Goal: Task Accomplishment & Management: Manage account settings

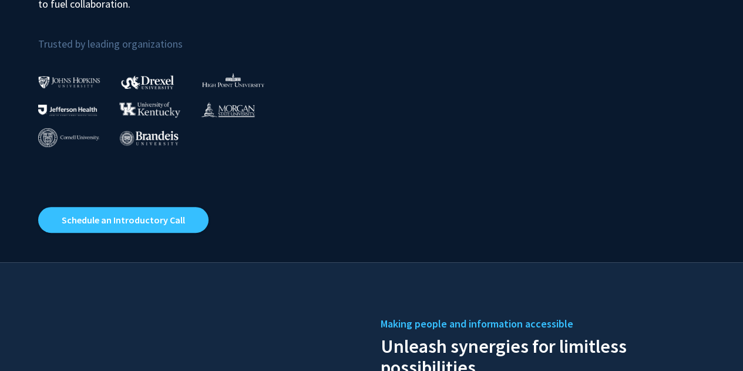
scroll to position [217, 0]
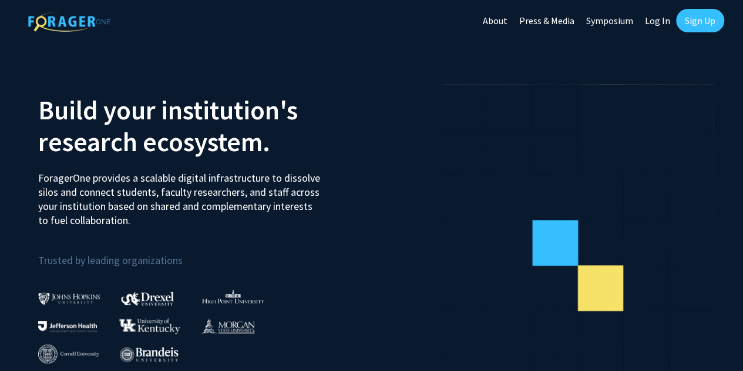
click at [654, 21] on link "Log In" at bounding box center [657, 20] width 37 height 41
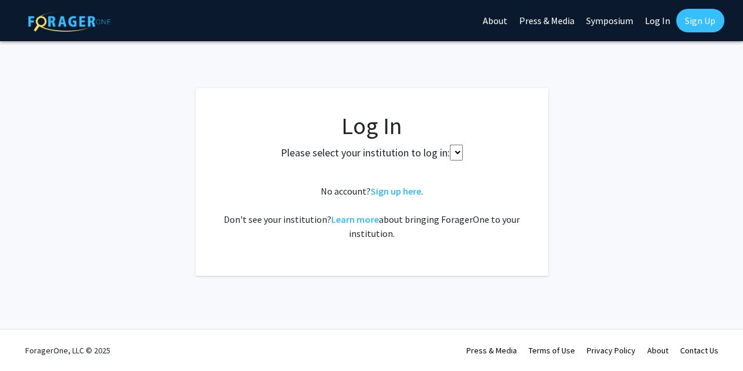
select select
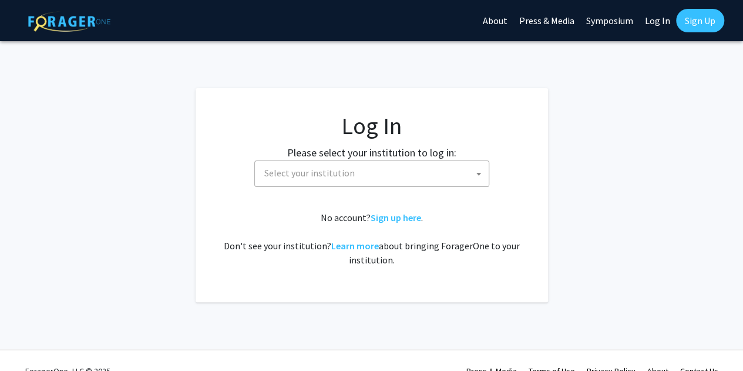
click at [348, 181] on span "Select your institution" at bounding box center [374, 173] width 229 height 24
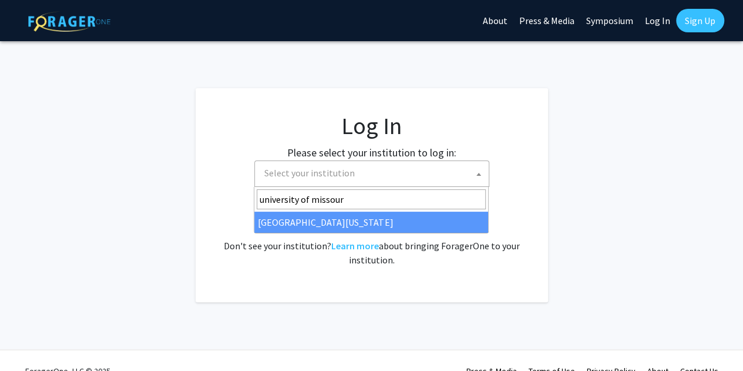
type input "[GEOGRAPHIC_DATA][US_STATE]"
select select "33"
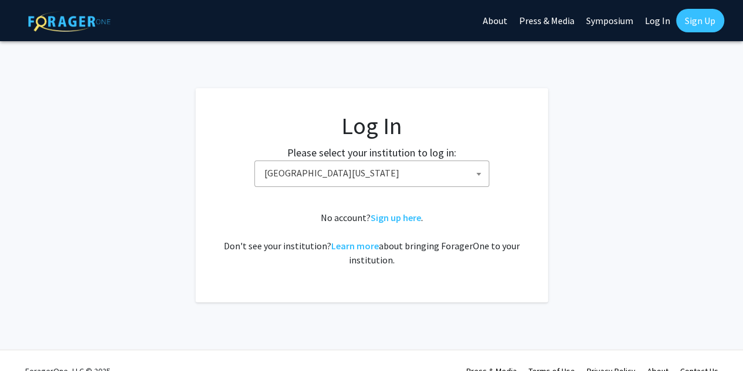
scroll to position [20, 0]
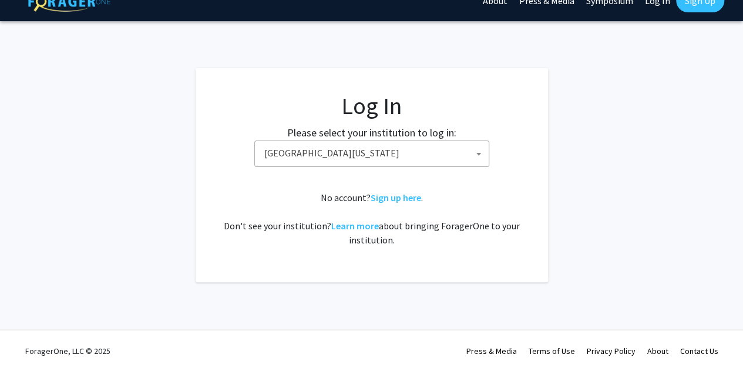
click at [574, 189] on fg-login "Log In Please select your institution to log in: [GEOGRAPHIC_DATA] [GEOGRAPHIC_…" at bounding box center [371, 175] width 743 height 214
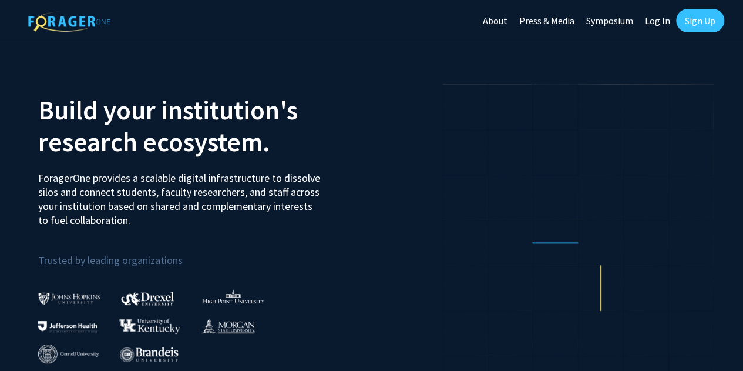
click at [658, 17] on link "Log In" at bounding box center [657, 20] width 37 height 41
select select
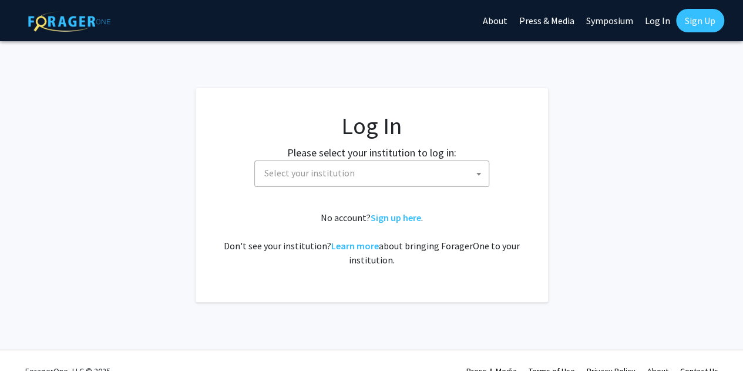
click at [392, 167] on span "Select your institution" at bounding box center [374, 173] width 229 height 24
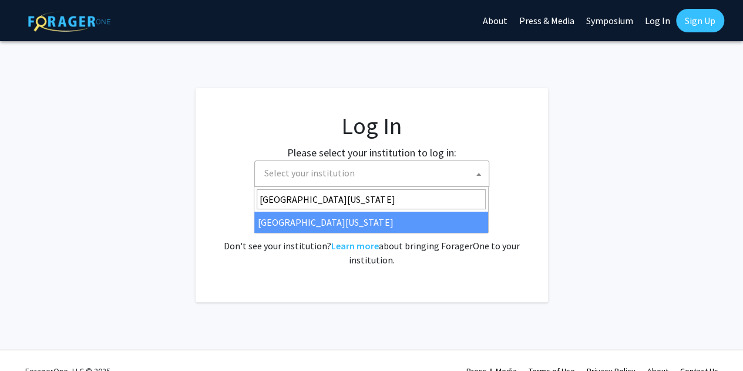
type input "university of missouri"
select select "33"
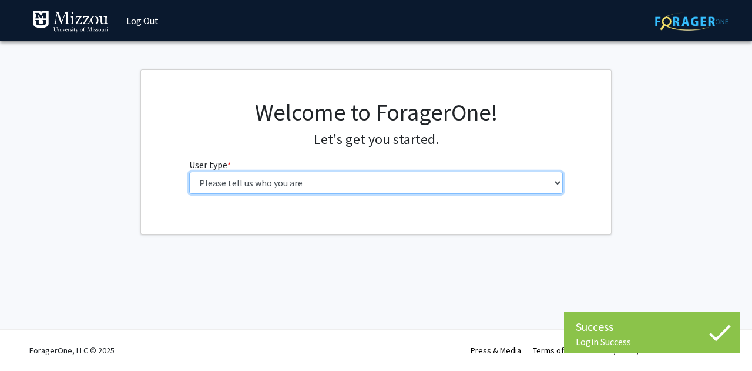
click at [386, 190] on select "Please tell us who you are Undergraduate Student Master's Student Doctoral Cand…" at bounding box center [376, 183] width 374 height 22
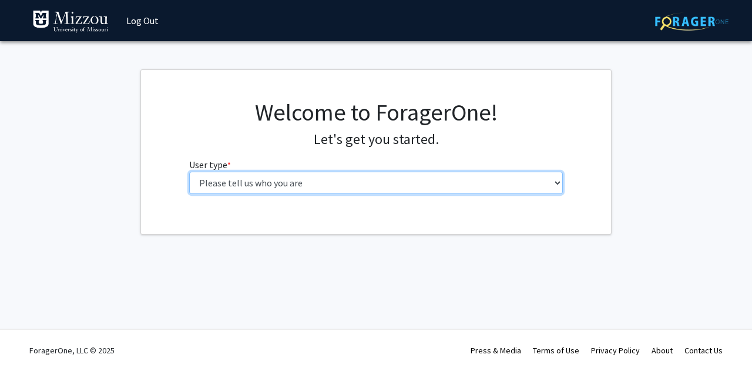
select select "6: adminAssistant"
click at [189, 172] on select "Please tell us who you are Undergraduate Student Master's Student Doctoral Cand…" at bounding box center [376, 183] width 374 height 22
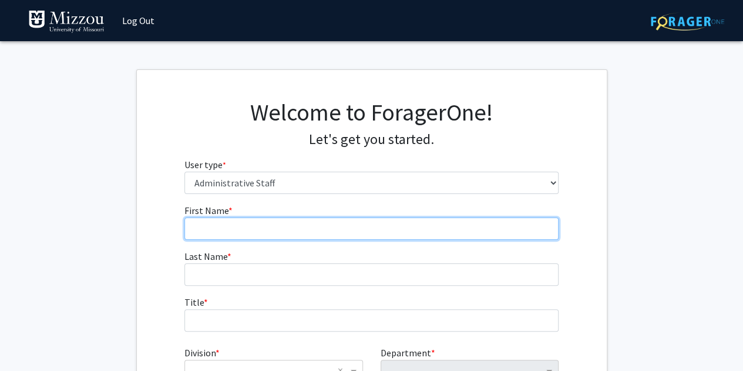
click at [395, 224] on input "First Name * required" at bounding box center [371, 228] width 374 height 22
type input "Priyanka"
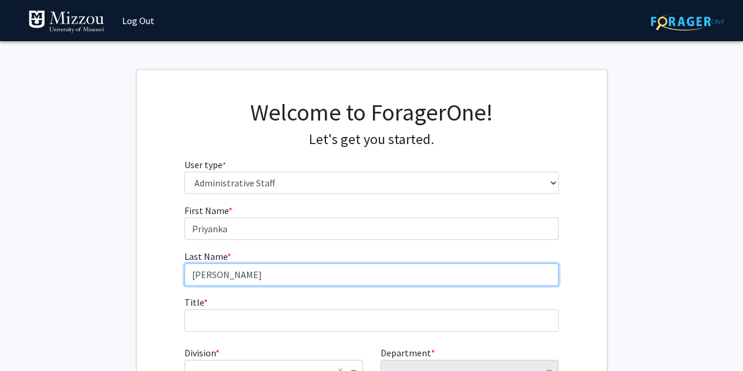
type input "Chaudhary"
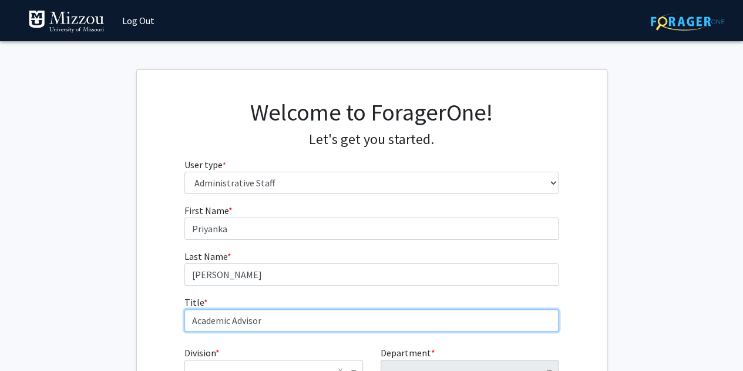
scroll to position [44, 0]
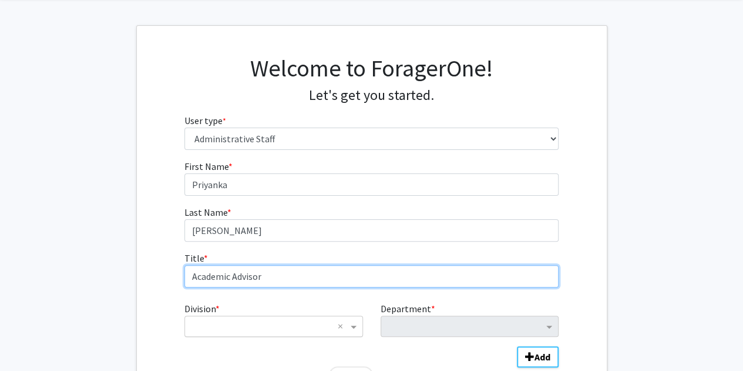
type input "Academic Advisor"
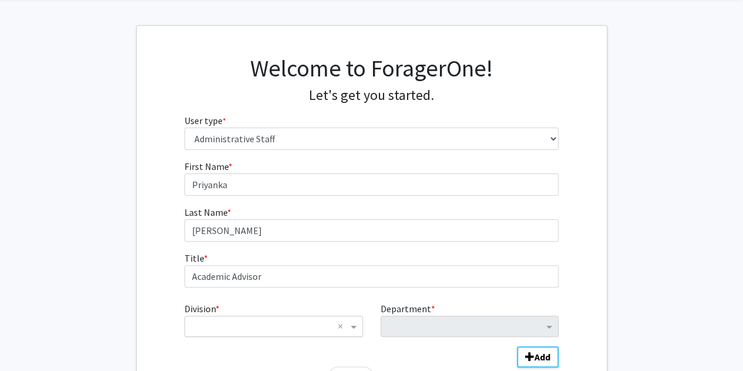
click at [254, 334] on div "× ×" at bounding box center [273, 325] width 178 height 21
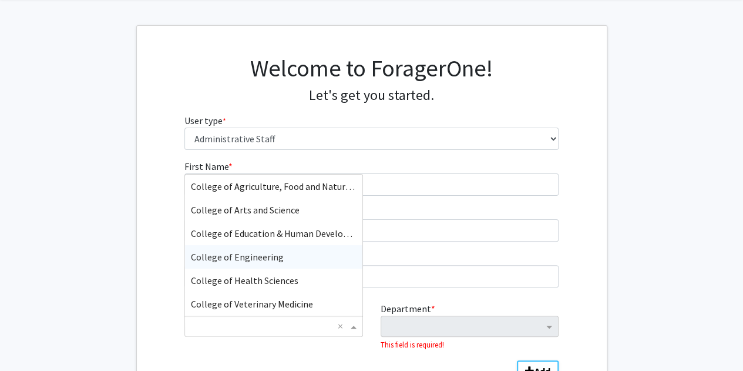
click at [257, 257] on span "College of Engineering" at bounding box center [237, 257] width 93 height 12
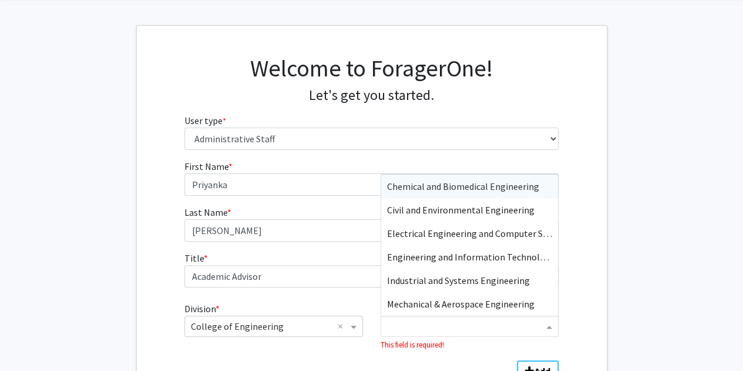
click at [491, 334] on div "Department" at bounding box center [464, 328] width 158 height 16
click at [479, 190] on span "Chemical and Biomedical Engineering" at bounding box center [463, 186] width 152 height 12
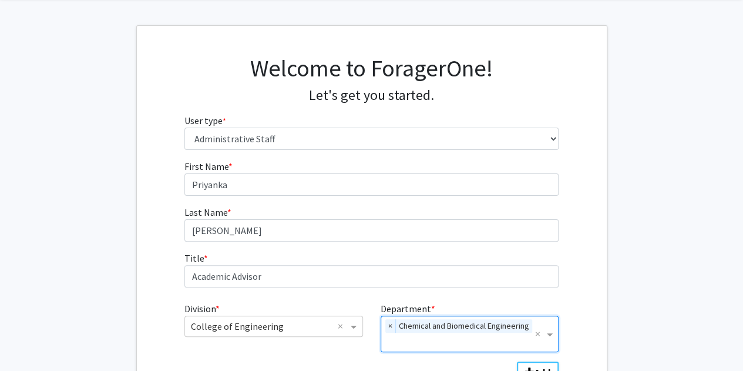
scroll to position [176, 0]
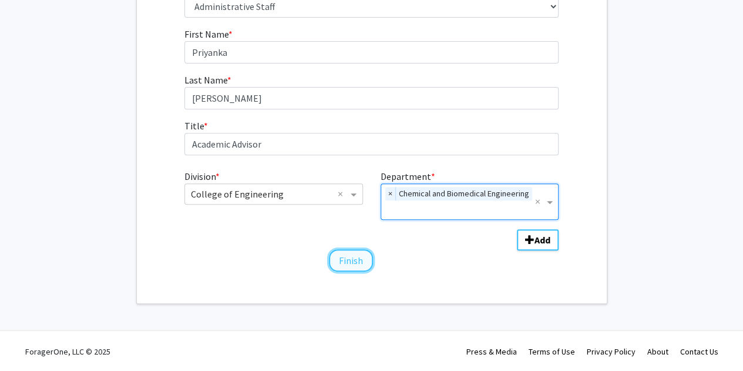
click at [352, 261] on button "Finish" at bounding box center [351, 260] width 44 height 22
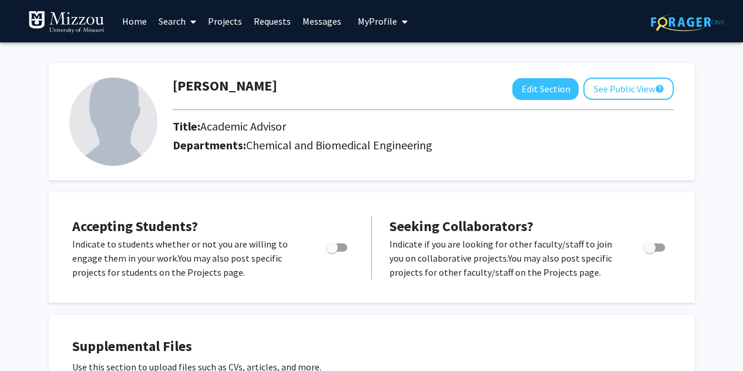
click at [169, 19] on link "Search" at bounding box center [177, 21] width 49 height 41
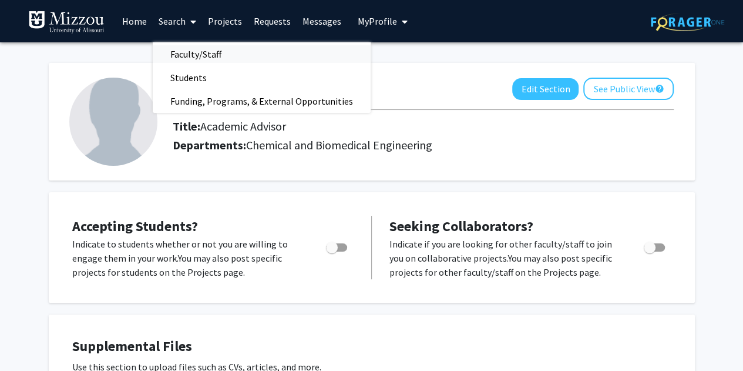
click at [204, 54] on span "Faculty/Staff" at bounding box center [196, 53] width 86 height 23
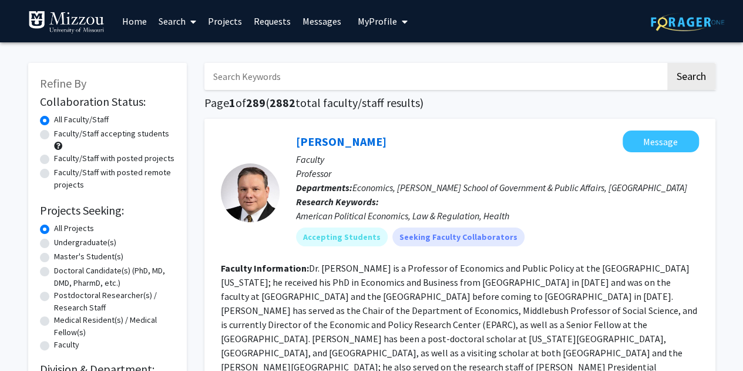
click at [82, 245] on label "Undergraduate(s)" at bounding box center [85, 242] width 62 height 12
click at [62, 244] on input "Undergraduate(s)" at bounding box center [58, 240] width 8 height 8
radio input "true"
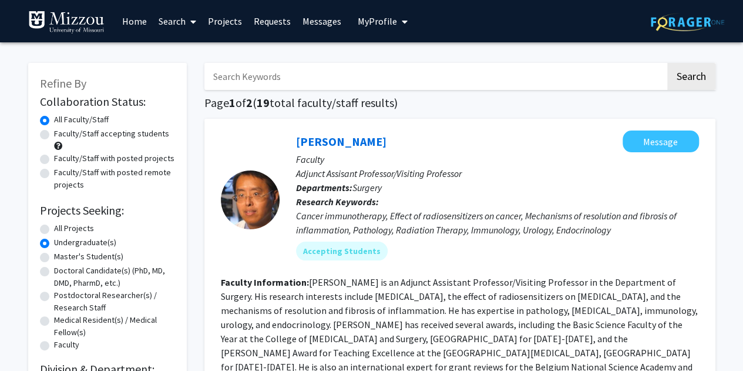
click at [386, 28] on button "My Profile" at bounding box center [382, 21] width 57 height 42
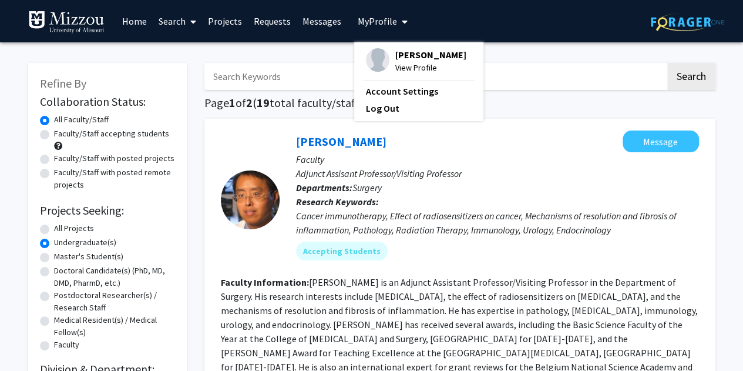
click at [401, 61] on span "Priyanka Chaudhary" at bounding box center [430, 54] width 71 height 13
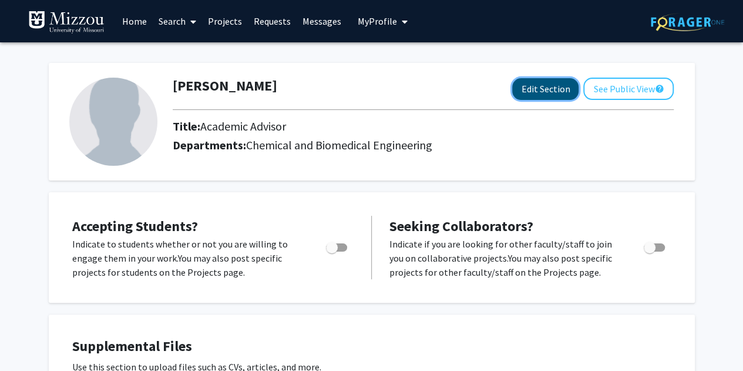
click at [537, 97] on button "Edit Section" at bounding box center [545, 89] width 66 height 22
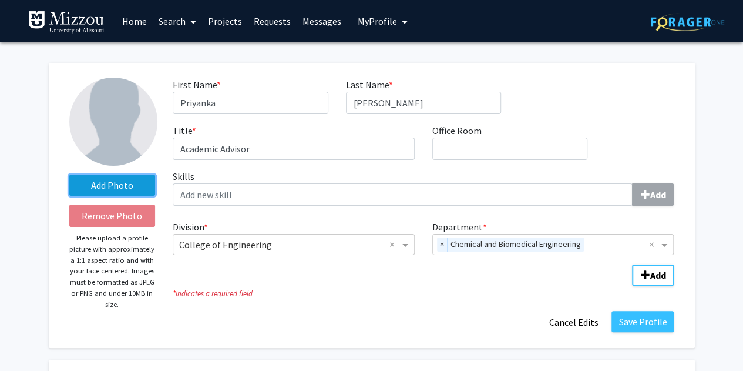
click at [120, 181] on label "Add Photo" at bounding box center [112, 184] width 86 height 21
click at [0, 0] on input "Add Photo" at bounding box center [0, 0] width 0 height 0
click at [108, 180] on label "Add Photo" at bounding box center [112, 184] width 86 height 21
click at [0, 0] on input "Add Photo" at bounding box center [0, 0] width 0 height 0
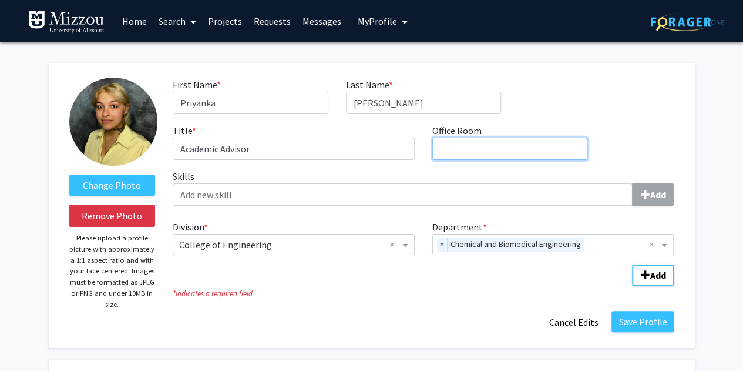
click at [469, 139] on input "Office Room required" at bounding box center [509, 148] width 155 height 22
type input "1025W (Student Services Office)"
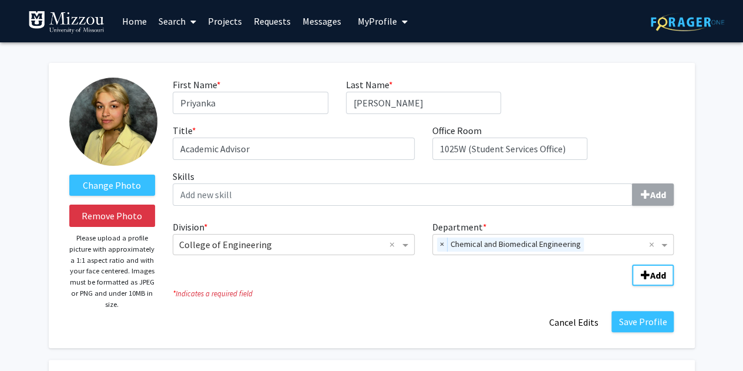
click at [367, 216] on div "Division * × College of Engineering × Department * × Chemical and Biomedical En…" at bounding box center [423, 235] width 501 height 40
click at [655, 323] on button "Save Profile" at bounding box center [642, 321] width 62 height 21
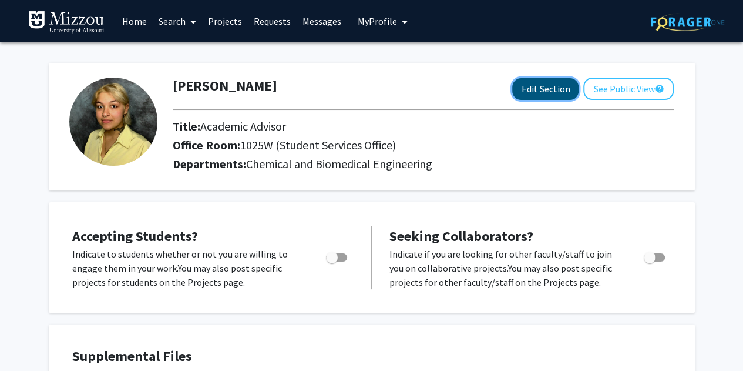
click at [545, 88] on button "Edit Section" at bounding box center [545, 89] width 66 height 22
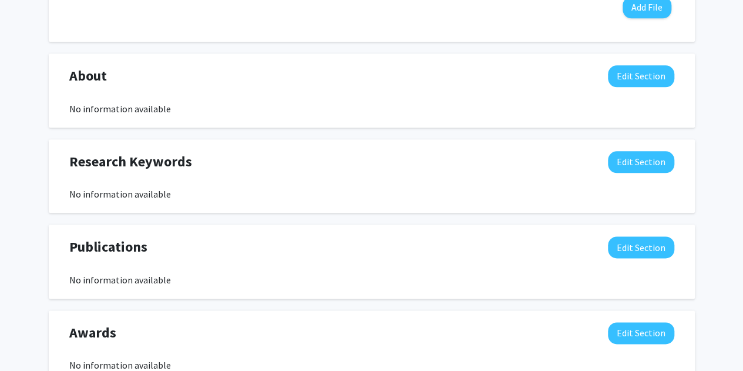
scroll to position [609, 0]
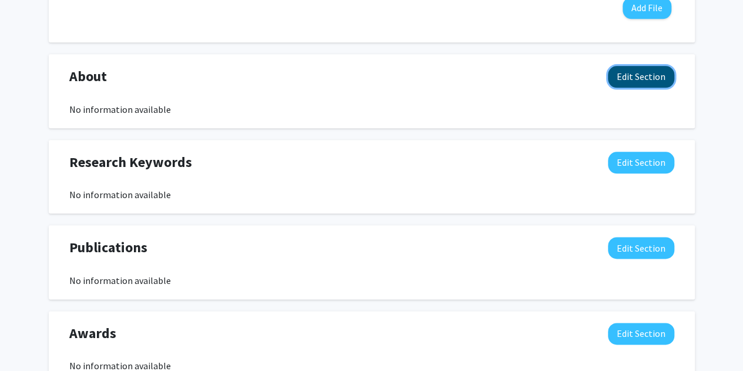
click at [641, 86] on button "Edit Section" at bounding box center [641, 77] width 66 height 22
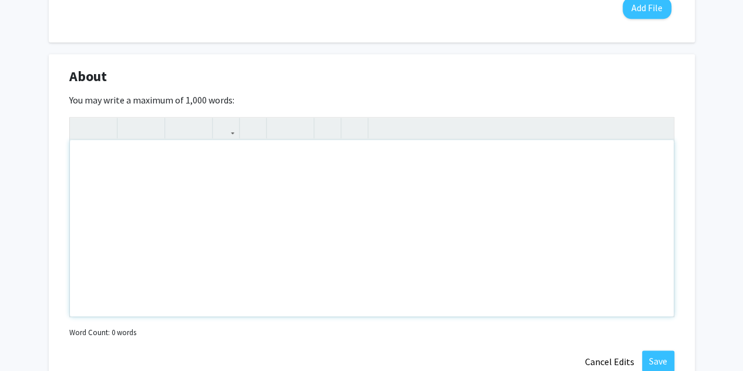
click at [422, 179] on div "Note to users with screen readers: Please deactivate our accessibility plugin f…" at bounding box center [372, 228] width 604 height 176
type textarea "P"
type textarea "H"
type textarea "I"
type textarea "<p>Hi all,</p><p>Here are</p>"
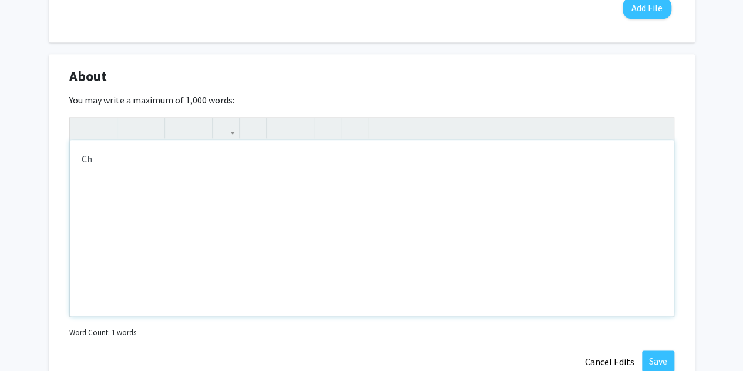
type textarea "C"
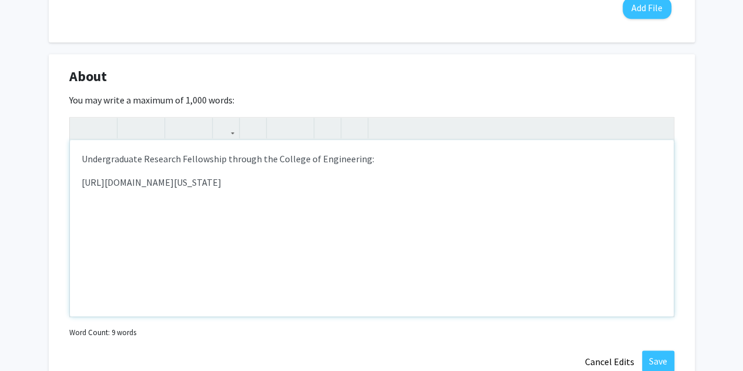
click at [201, 169] on div "Undergraduate Research Fellowship through the College of Engineering: https://e…" at bounding box center [372, 228] width 604 height 176
click at [79, 181] on div "Undergraduate Research Fellowship through the College of Engineering: https://e…" at bounding box center [372, 228] width 604 height 176
click at [391, 160] on p "Undergraduate Research Fellowship through the College of Engineering:" at bounding box center [372, 159] width 580 height 14
click at [512, 204] on p "https://engineering.missouri.edu/research/undergraduate-research/undergraduate-…" at bounding box center [372, 206] width 580 height 14
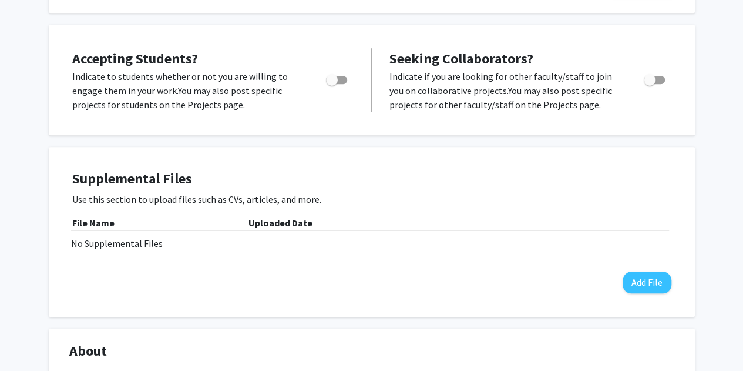
scroll to position [0, 0]
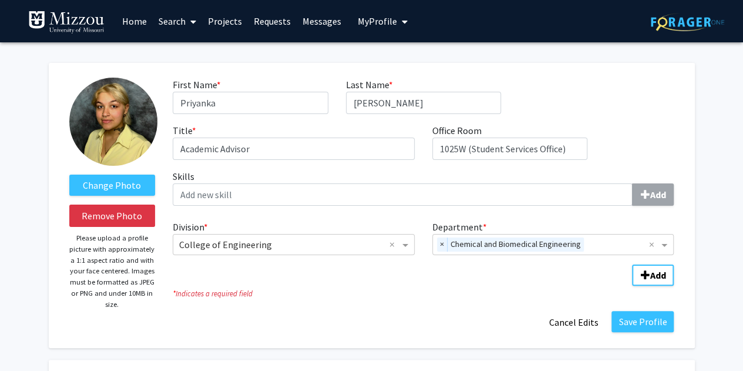
drag, startPoint x: 512, startPoint y: 204, endPoint x: 432, endPoint y: 332, distance: 150.7
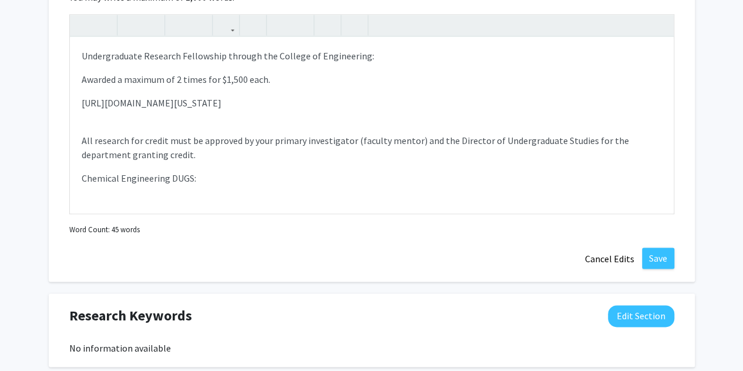
scroll to position [712, 0]
click at [216, 182] on p "Chemical Engineering DUGS:" at bounding box center [372, 177] width 580 height 14
click at [283, 177] on p "Chemical Engineering DUGS: Scott Christensen" at bounding box center [372, 177] width 580 height 14
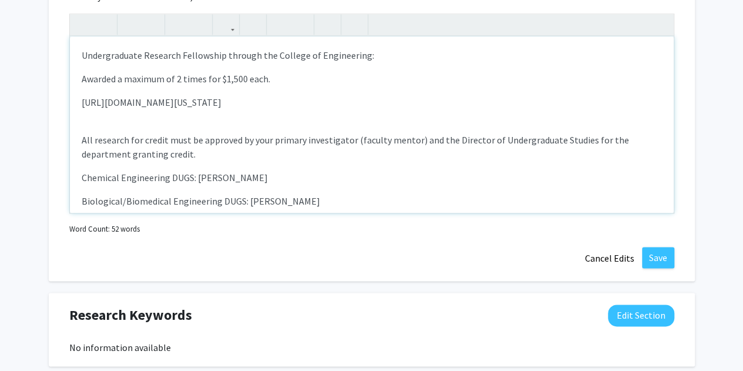
click at [195, 177] on p "Chemical Engineering DUGS: Scott Christensen" at bounding box center [372, 177] width 580 height 14
click at [244, 199] on p "Biological/Biomedical Engineering DUGS: Charles Darr" at bounding box center [372, 201] width 580 height 14
click at [331, 198] on p "Biological/Biomedical Engineering DUGS: Dr. Charles Darr" at bounding box center [372, 201] width 580 height 14
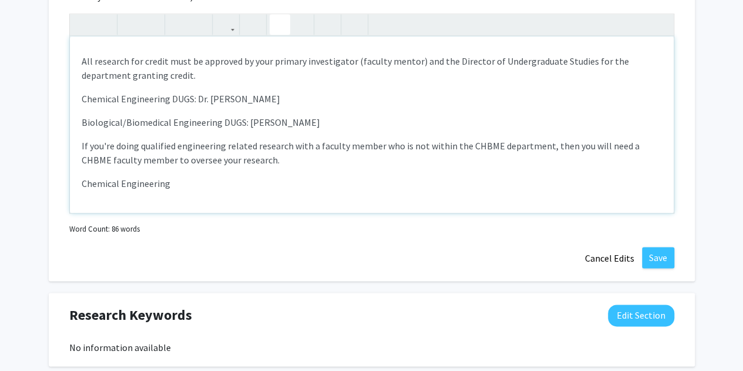
scroll to position [0, 0]
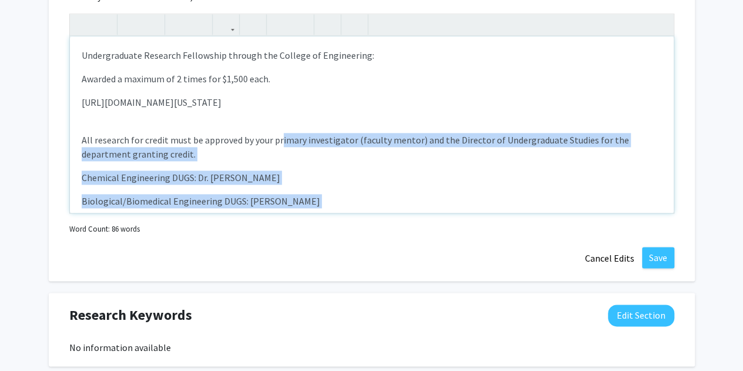
drag, startPoint x: 331, startPoint y: 198, endPoint x: 275, endPoint y: 154, distance: 71.6
click at [275, 154] on div "Undergraduate Research Fellowship through the College of Engineering: Awarded a…" at bounding box center [372, 124] width 604 height 176
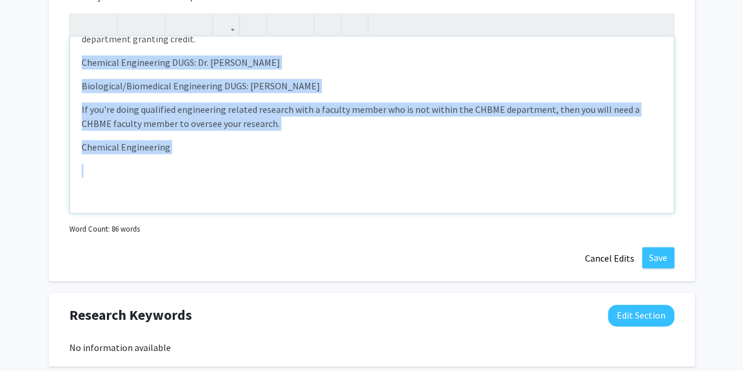
scroll to position [115, 0]
click at [179, 165] on p "Note to users with screen readers: Please deactivate our accessibility plugin f…" at bounding box center [372, 171] width 580 height 14
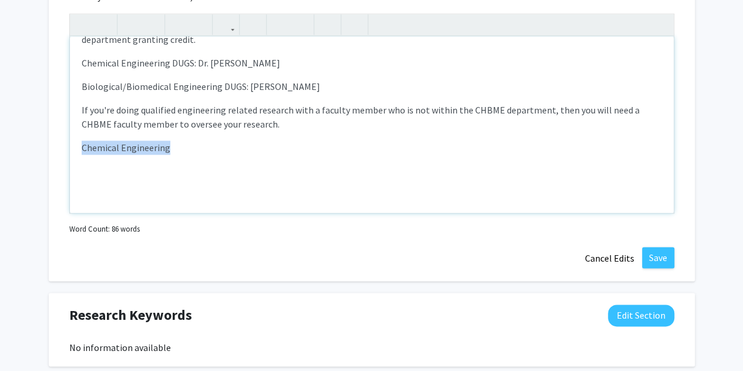
drag, startPoint x: 127, startPoint y: 177, endPoint x: 70, endPoint y: 146, distance: 64.6
click at [70, 146] on div "Undergraduate Research Fellowship through the College of Engineering: Awarded a…" at bounding box center [372, 124] width 604 height 176
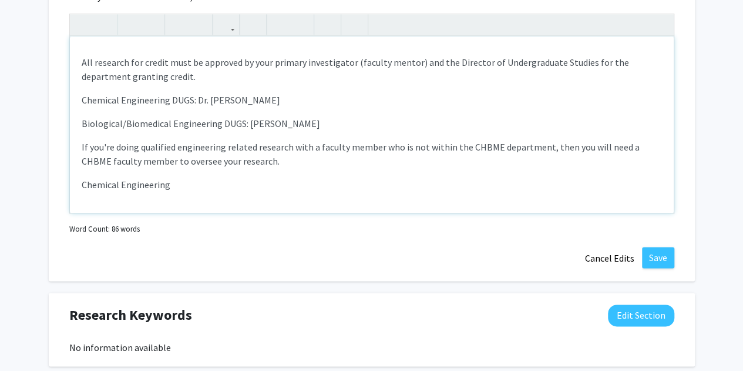
scroll to position [101, 0]
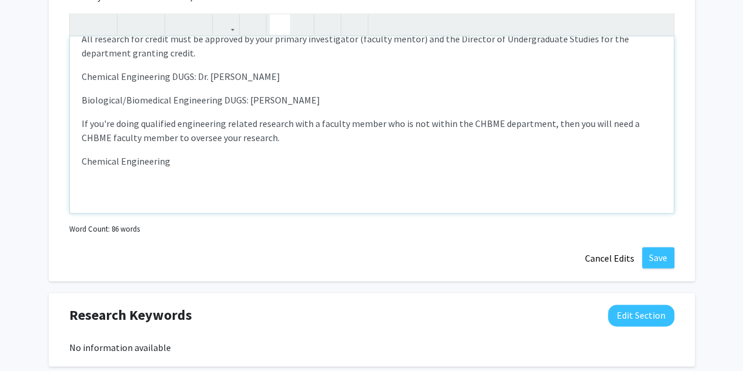
click at [275, 15] on use "button" at bounding box center [275, 15] width 0 height 0
click at [193, 187] on li "Email approval from PI (and/or additional CHBME faculty)" at bounding box center [383, 184] width 557 height 14
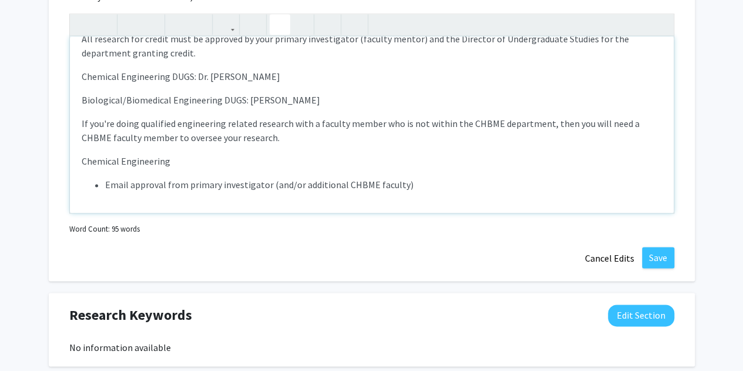
click at [452, 184] on li "Email approval from primary investigator (and/or additional CHBME faculty)" at bounding box center [383, 184] width 557 height 14
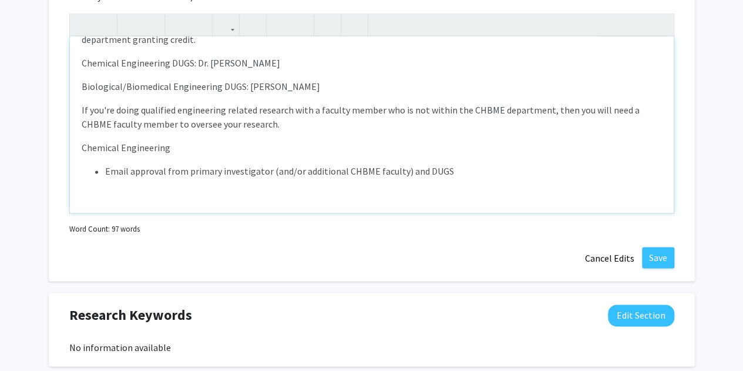
scroll to position [126, 0]
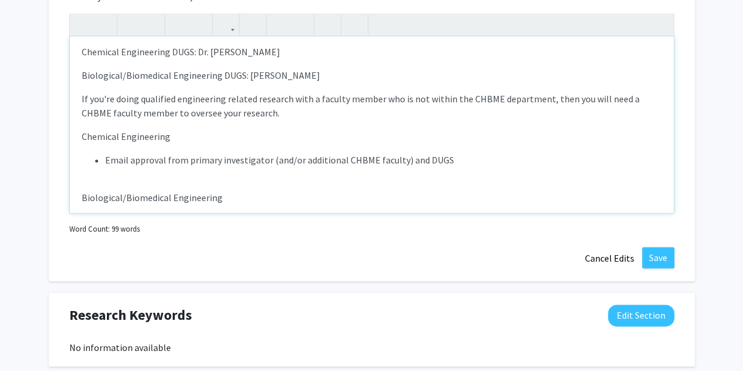
click at [458, 157] on li "Email approval from primary investigator (and/or additional CHBME faculty) and …" at bounding box center [383, 160] width 557 height 14
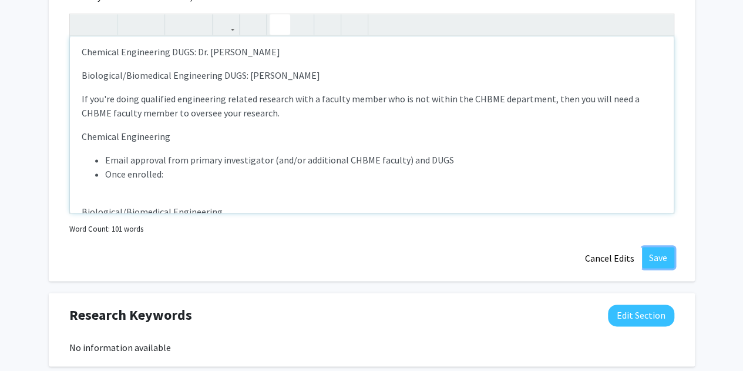
type textarea "<p>Undergraduate Research Fellowship through the College of Engineering:</p><p>…"
click at [203, 192] on li "Note to users with screen readers: Please deactivate our accessibility plugin f…" at bounding box center [383, 188] width 557 height 14
click at [162, 188] on li "Note to users with screen readers: Please deactivate our accessibility plugin f…" at bounding box center [383, 188] width 557 height 14
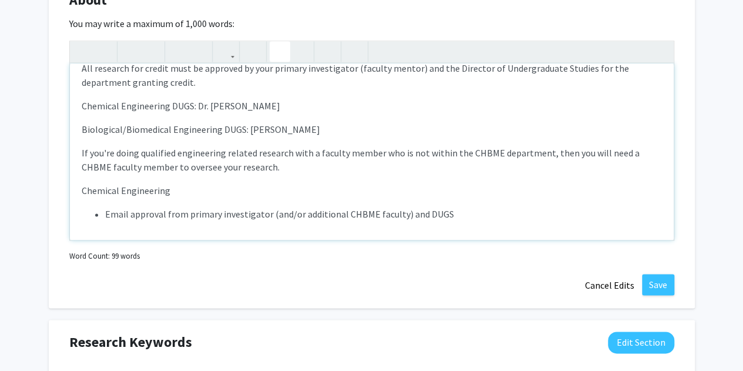
scroll to position [99, 0]
click at [100, 214] on ul "Email approval from primary investigator (and/or additional CHBME faculty) and …" at bounding box center [372, 220] width 580 height 28
click at [175, 185] on p "Chemical Engineering" at bounding box center [372, 190] width 580 height 14
click at [127, 224] on li "Note to users with screen readers: Please deactivate our accessibility plugin f…" at bounding box center [383, 227] width 557 height 14
click at [251, 184] on p "Chemical Engineering (CH_ENG 4990)" at bounding box center [372, 190] width 580 height 14
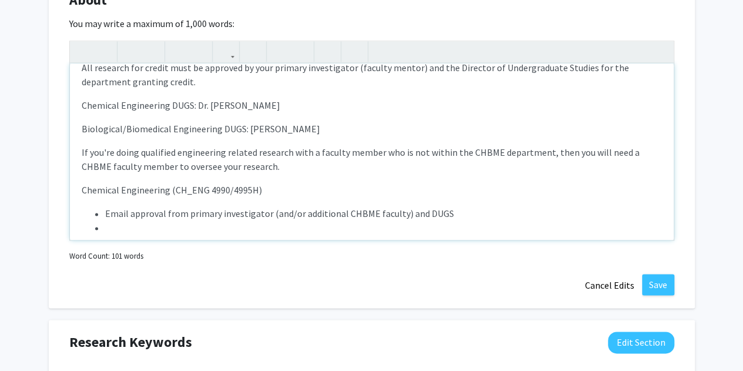
click at [133, 230] on li "Note to users with screen readers: Please deactivate our accessibility plugin f…" at bounding box center [383, 227] width 557 height 14
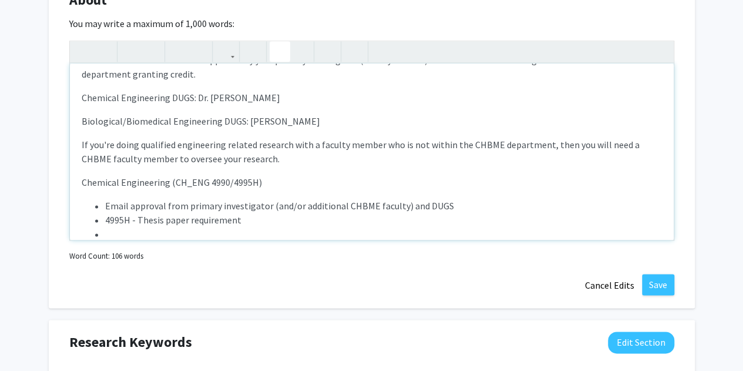
scroll to position [116, 0]
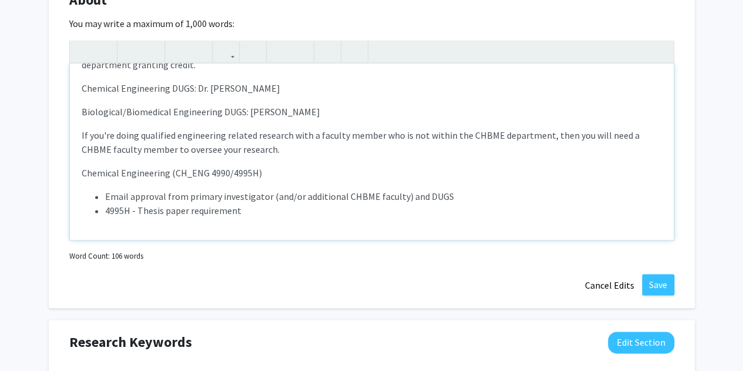
click at [135, 212] on li "4995H - Thesis paper requirement" at bounding box center [383, 210] width 557 height 14
click at [92, 227] on p "Note to users with screen readers: Please deactivate our accessibility plugin f…" at bounding box center [372, 234] width 580 height 14
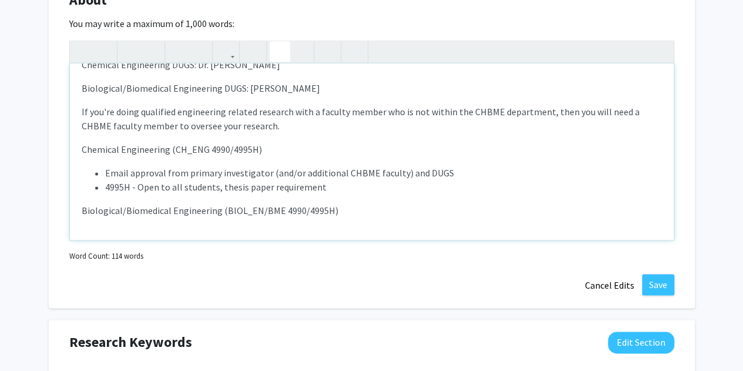
click at [275, 42] on use "button" at bounding box center [275, 42] width 0 height 0
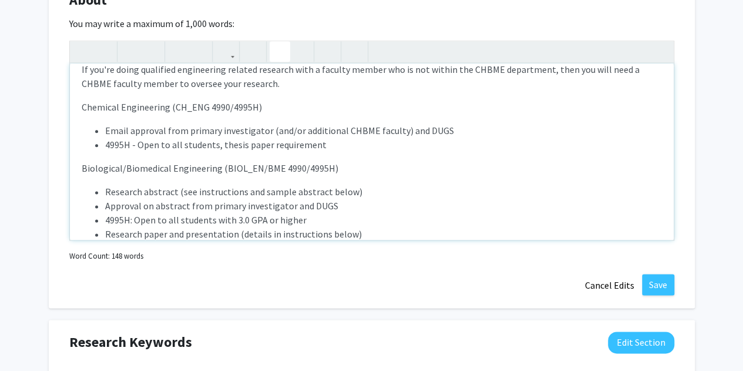
scroll to position [242, 0]
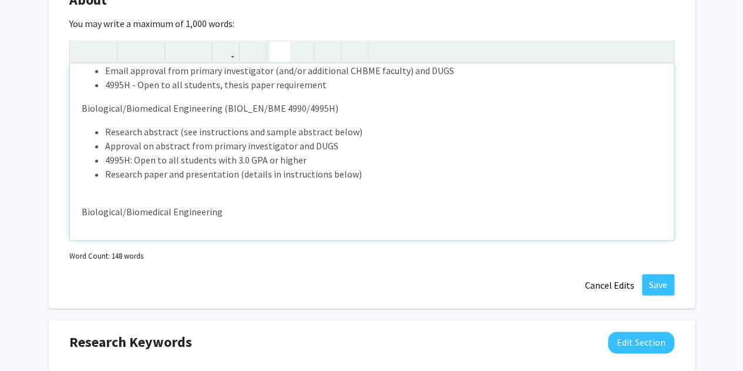
click at [269, 207] on p "Biological/Biomedical Engineering" at bounding box center [372, 211] width 580 height 14
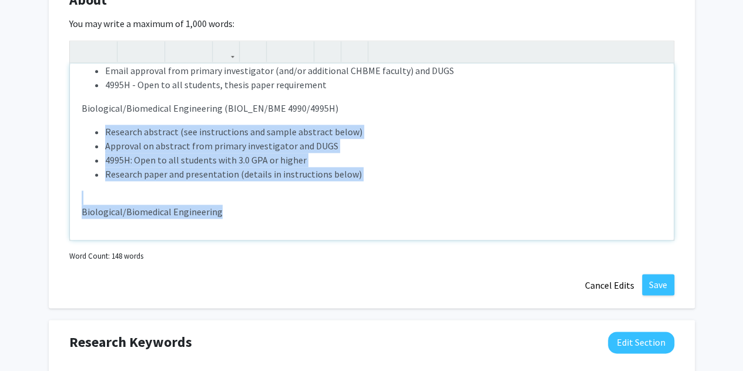
drag, startPoint x: 269, startPoint y: 207, endPoint x: 67, endPoint y: 200, distance: 202.2
click at [67, 200] on div "About Edit Section You may write a maximum of 1,000 words: Undergraduate Resear…" at bounding box center [372, 143] width 646 height 330
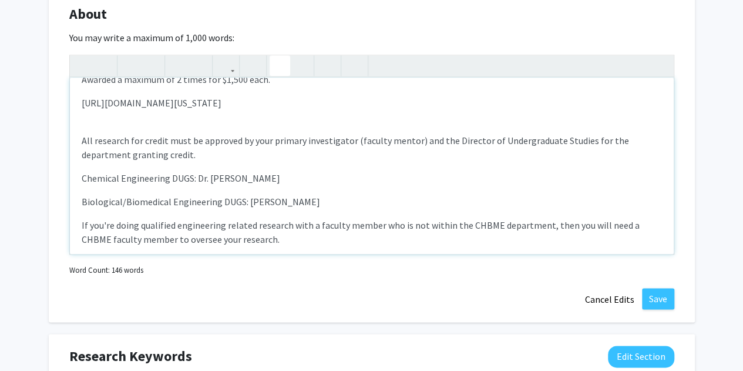
scroll to position [204, 0]
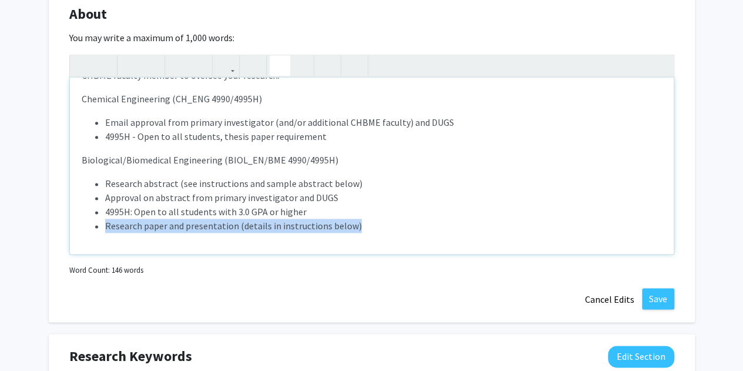
drag, startPoint x: 362, startPoint y: 228, endPoint x: 78, endPoint y: 227, distance: 283.7
click at [78, 227] on div "Undergraduate Research Fellowship through the College of Engineering: Awarded a…" at bounding box center [372, 166] width 604 height 176
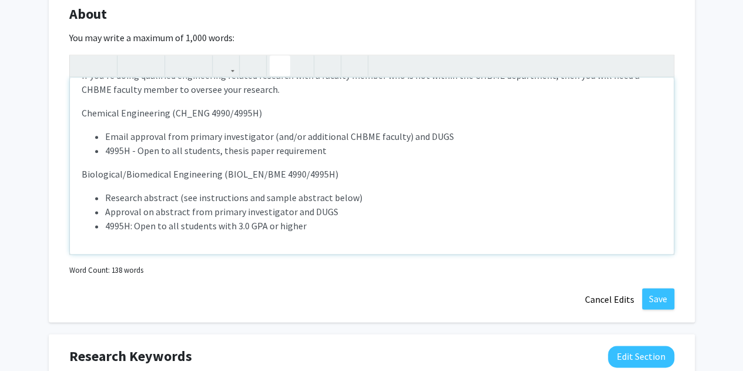
click at [336, 206] on li "Approval on abstract from primary investigator and DUGS" at bounding box center [383, 211] width 557 height 14
click at [300, 228] on li "4995H: Open to all students with 3.0 GPA or higher" at bounding box center [383, 225] width 557 height 14
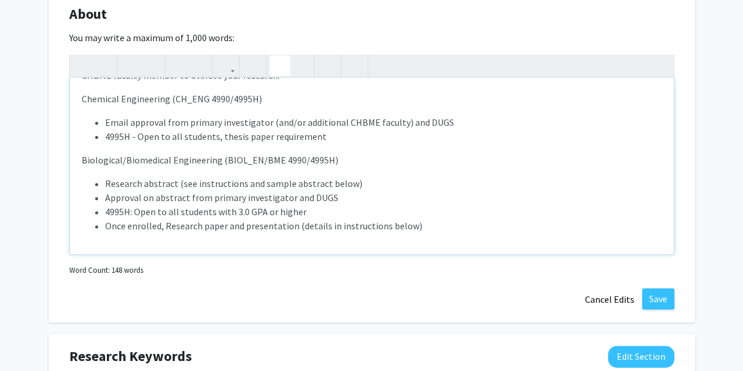
click at [167, 227] on li "Once enrolled, Research paper and presentation (details in instructions below)" at bounding box center [383, 225] width 557 height 14
click at [425, 227] on li "Once enrolled, research paper and presentation (details in instructions below)" at bounding box center [383, 225] width 557 height 14
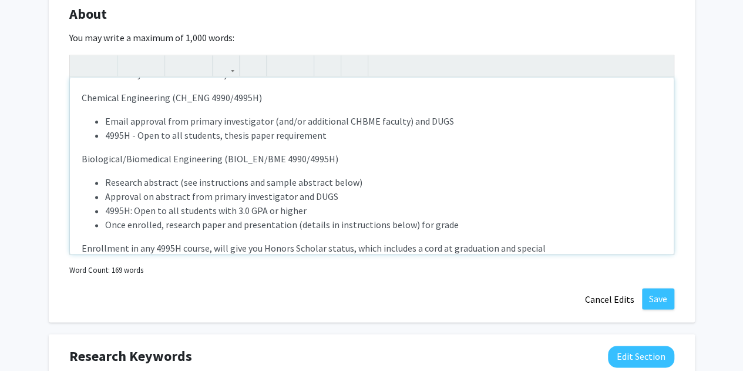
click at [433, 248] on p "Enrollment in any 4995H course, will give you Honors Scholar status, which incl…" at bounding box center [372, 248] width 580 height 14
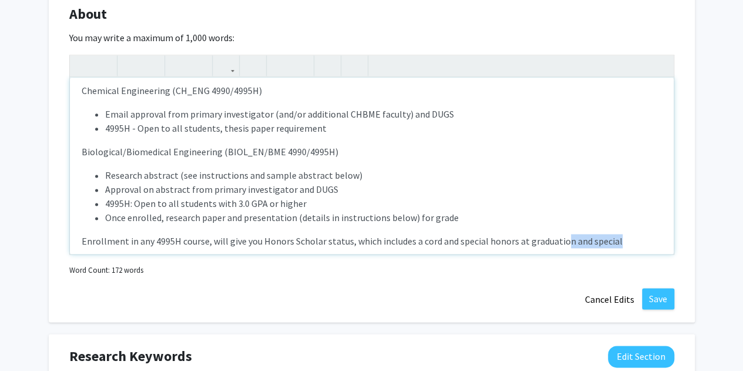
drag, startPoint x: 562, startPoint y: 247, endPoint x: 695, endPoint y: 238, distance: 134.2
click at [552, 243] on p "Enrollment in any 4995H course, will give you Honors Scholar status, which incl…" at bounding box center [372, 241] width 580 height 14
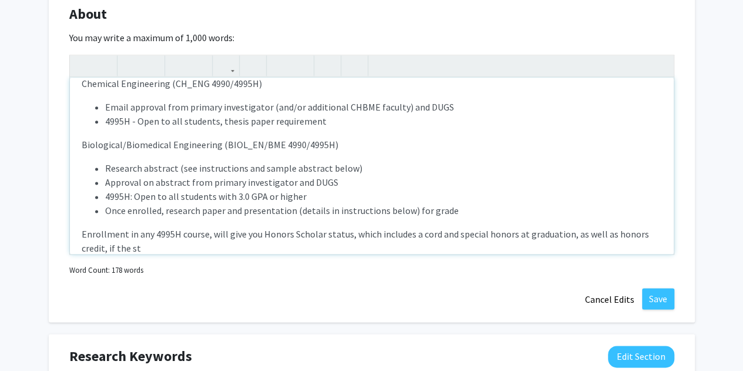
scroll to position [242, 0]
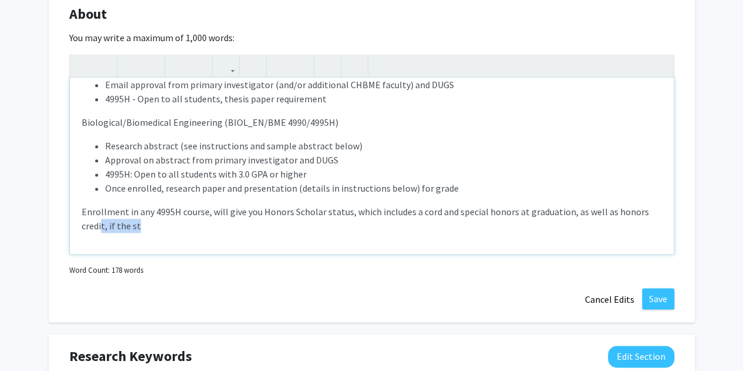
drag, startPoint x: 102, startPoint y: 223, endPoint x: 250, endPoint y: 218, distance: 148.1
click at [250, 218] on p "Enrollment in any 4995H course, will give you Honors Scholar status, which incl…" at bounding box center [372, 218] width 580 height 28
click at [657, 294] on button "Save" at bounding box center [658, 298] width 32 height 21
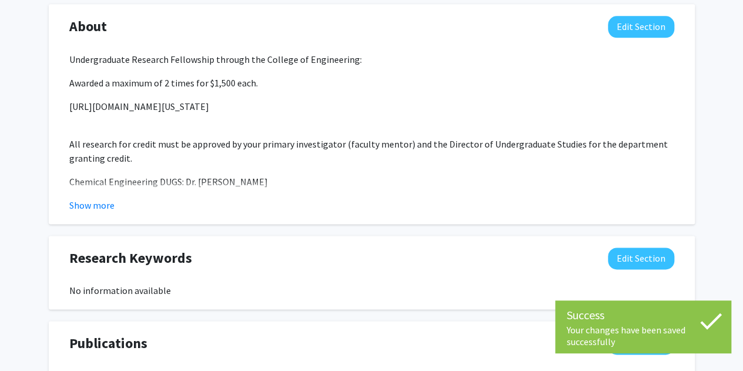
scroll to position [624, 0]
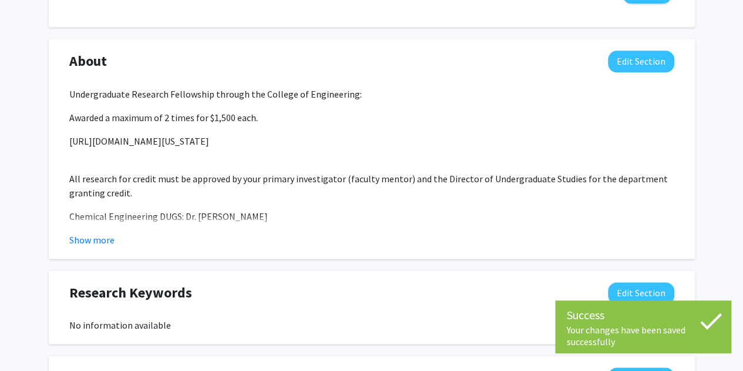
click at [101, 246] on div "About Edit Section Undergraduate Research Fellowship through the College of Eng…" at bounding box center [372, 149] width 646 height 220
click at [95, 241] on button "Show more" at bounding box center [91, 240] width 45 height 14
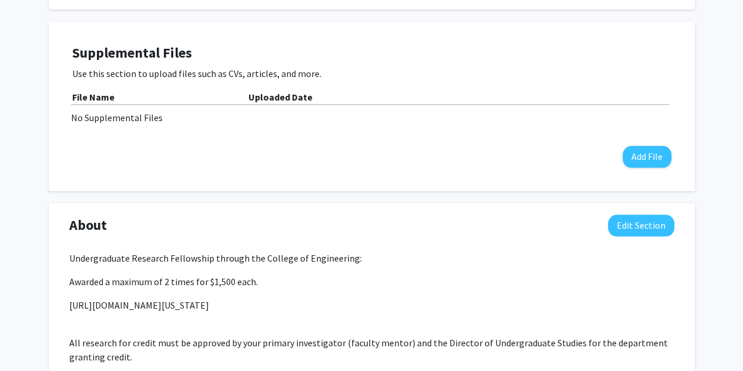
scroll to position [460, 0]
click at [655, 155] on button "Add File" at bounding box center [647, 157] width 49 height 22
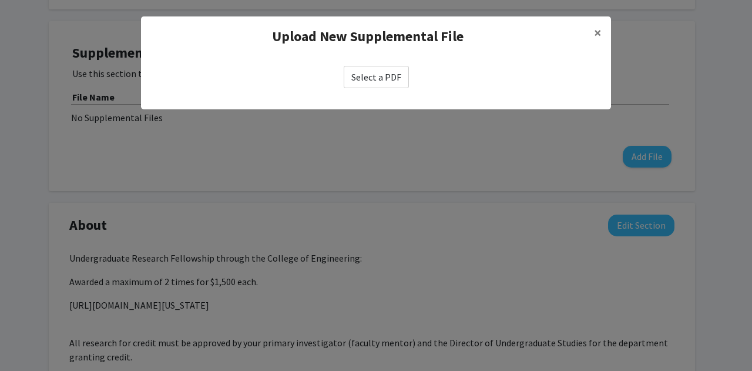
click at [377, 73] on label "Select a PDF" at bounding box center [376, 77] width 65 height 22
click at [0, 0] on input "Select a PDF" at bounding box center [0, 0] width 0 height 0
click at [597, 38] on span "×" at bounding box center [598, 32] width 8 height 18
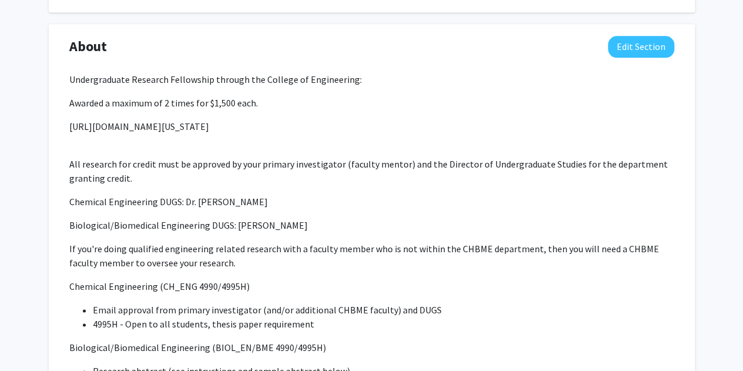
scroll to position [638, 0]
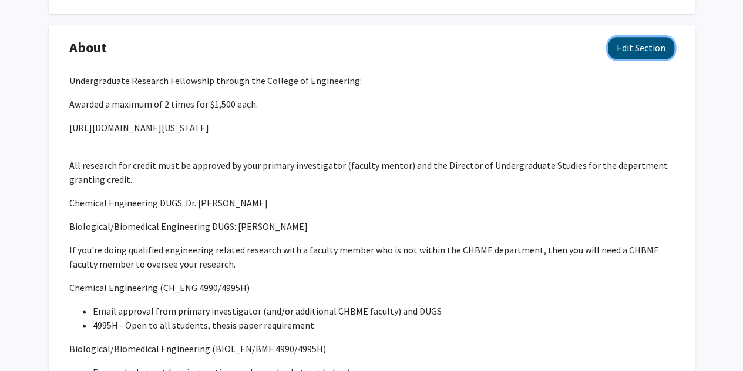
click at [654, 46] on button "Edit Section" at bounding box center [641, 48] width 66 height 22
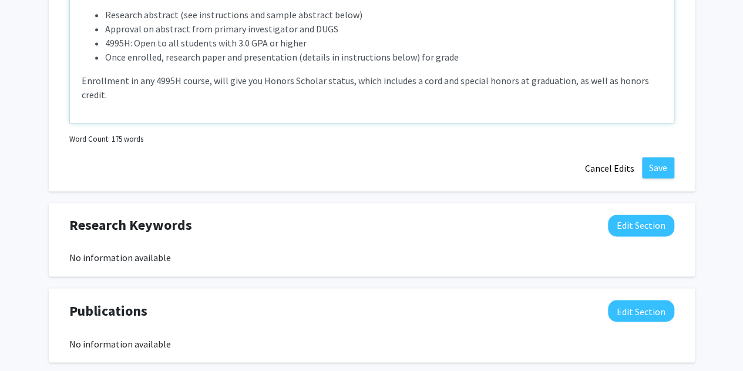
scroll to position [664, 0]
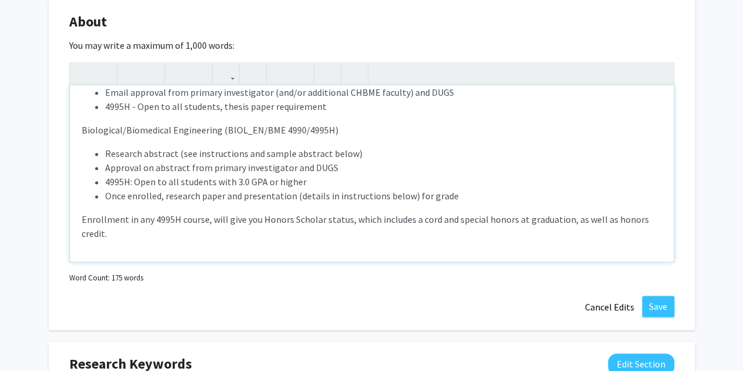
click at [405, 195] on li "Once enrolled, research paper and presentation (details in instructions below) …" at bounding box center [383, 196] width 557 height 14
click at [469, 194] on li "Once enrolled, research paper and presentation (details in instructions above) …" at bounding box center [383, 196] width 557 height 14
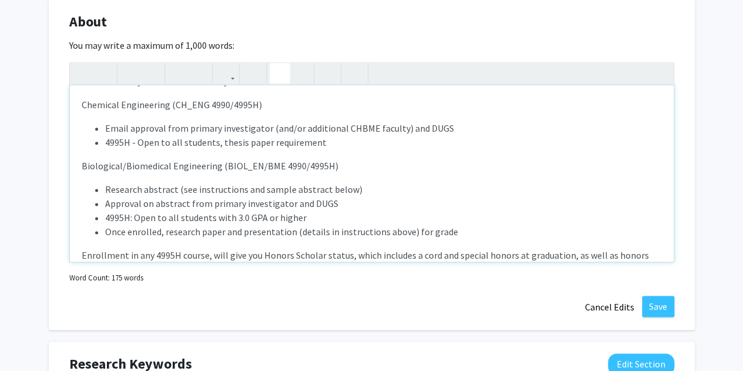
scroll to position [242, 0]
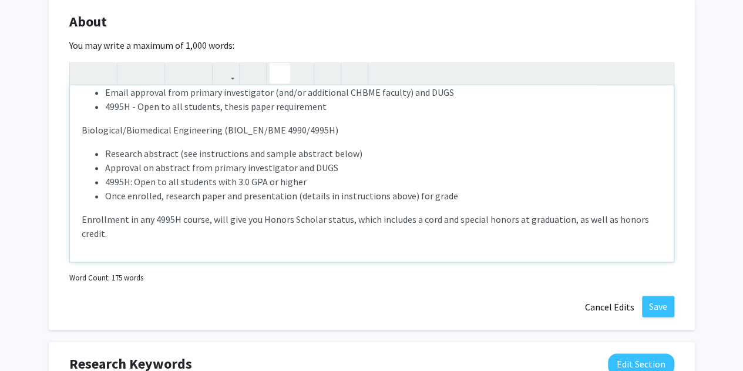
click at [241, 107] on li "4995H - Open to all students, thesis paper requirement" at bounding box center [383, 106] width 557 height 14
click at [153, 192] on li "Once enrolled, research paper and presentation (details in instructions above) …" at bounding box center [383, 196] width 557 height 14
click at [196, 196] on li "Once enrolled, research paper and presentation (details in instructions above) …" at bounding box center [383, 196] width 557 height 14
drag, startPoint x: 219, startPoint y: 196, endPoint x: 164, endPoint y: 199, distance: 54.7
click at [164, 199] on li "Once enrolled, research paper and presentation (details in instructions above) …" at bounding box center [383, 196] width 557 height 14
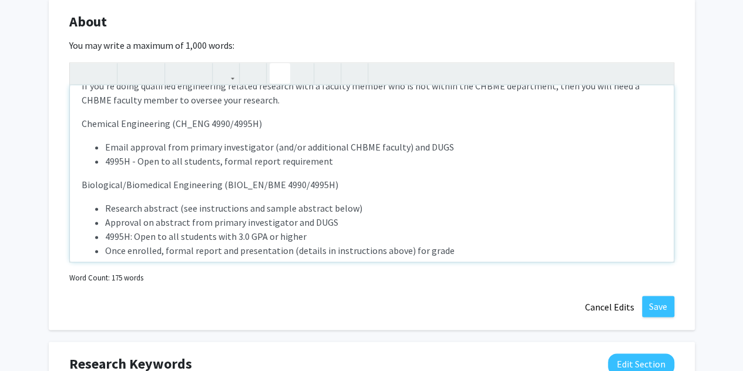
scroll to position [187, 0]
click at [217, 160] on li "4995H - Open to all students, formal report requirement" at bounding box center [383, 161] width 557 height 14
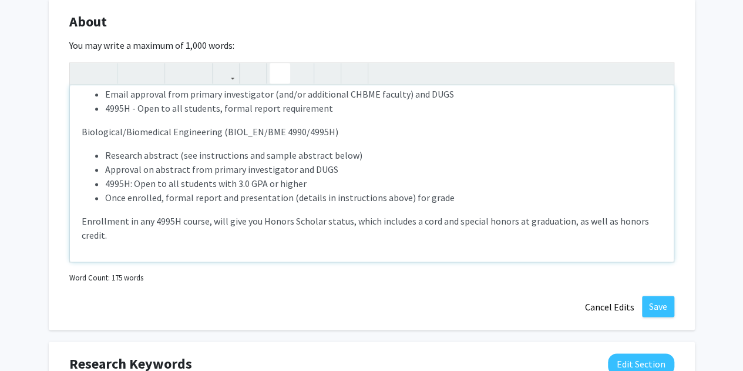
scroll to position [242, 0]
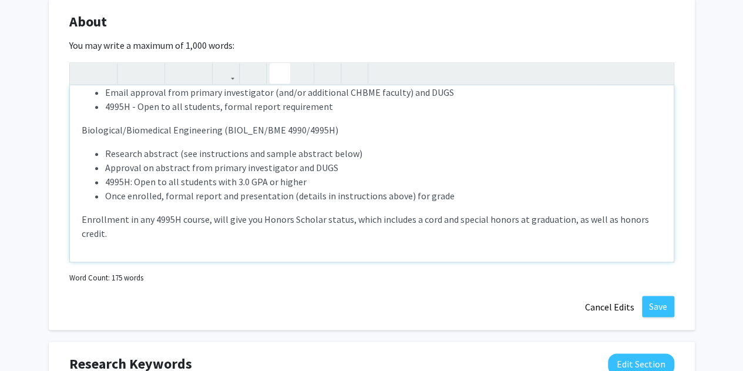
click at [163, 198] on li "Once enrolled, formal report and presentation (details in instructions above) f…" at bounding box center [383, 196] width 557 height 14
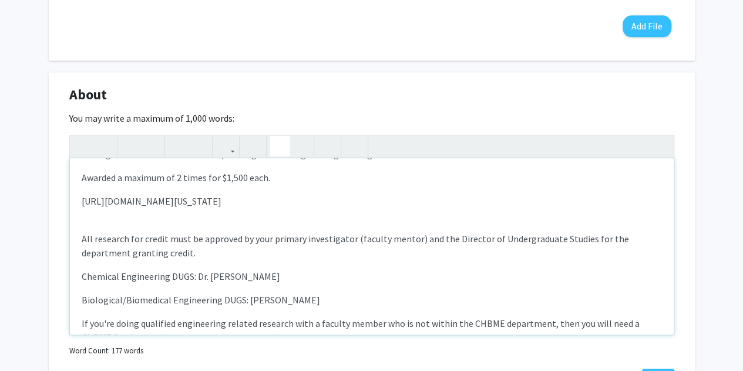
scroll to position [0, 0]
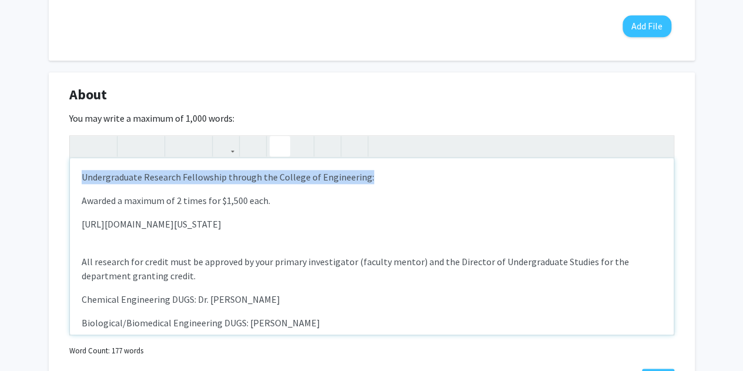
drag, startPoint x: 79, startPoint y: 176, endPoint x: 402, endPoint y: 170, distance: 322.5
click at [402, 170] on div "Undergraduate Research Fellowship through the College of Engineering: Awarded a…" at bounding box center [372, 246] width 604 height 176
click at [132, 149] on icon "button" at bounding box center [131, 145] width 10 height 19
type textarea "<p><strong>Undergraduate Research Fellowship through the College of Engineering…"
